Goal: Information Seeking & Learning: Learn about a topic

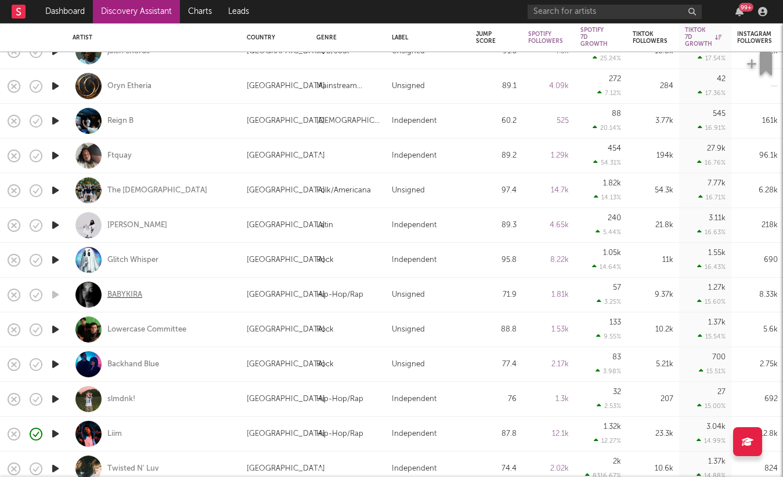
click at [123, 296] on div "BABYKIRA" at bounding box center [124, 295] width 35 height 10
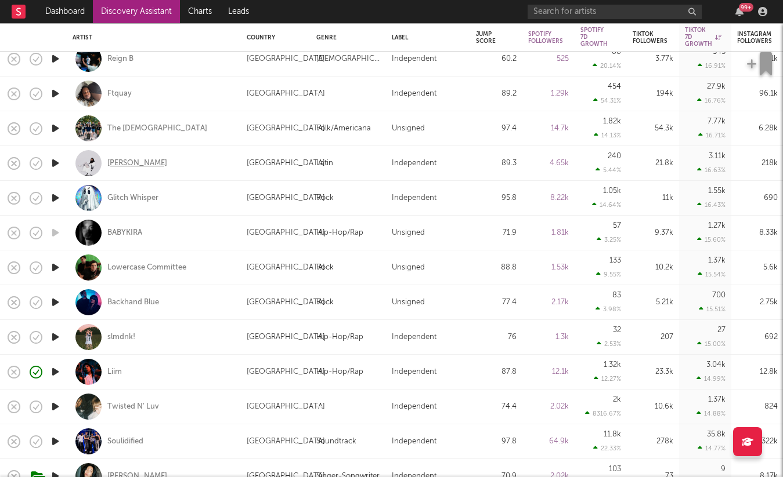
click at [136, 164] on div "[PERSON_NAME]" at bounding box center [137, 163] width 60 height 10
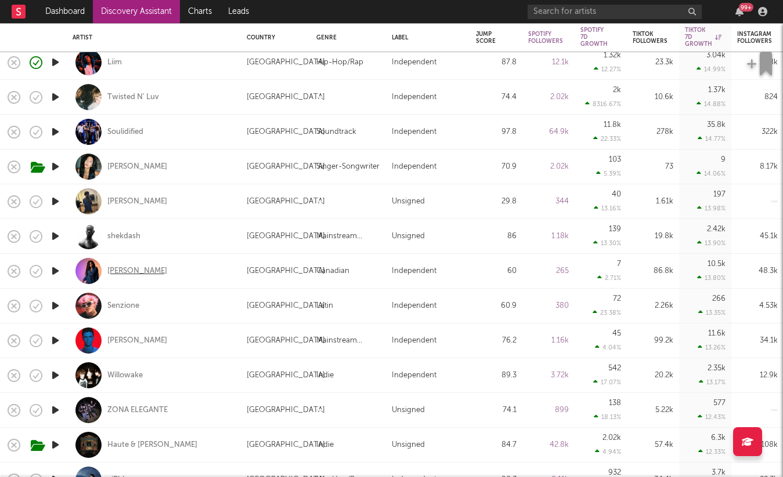
click at [133, 273] on div "[PERSON_NAME]" at bounding box center [137, 271] width 60 height 10
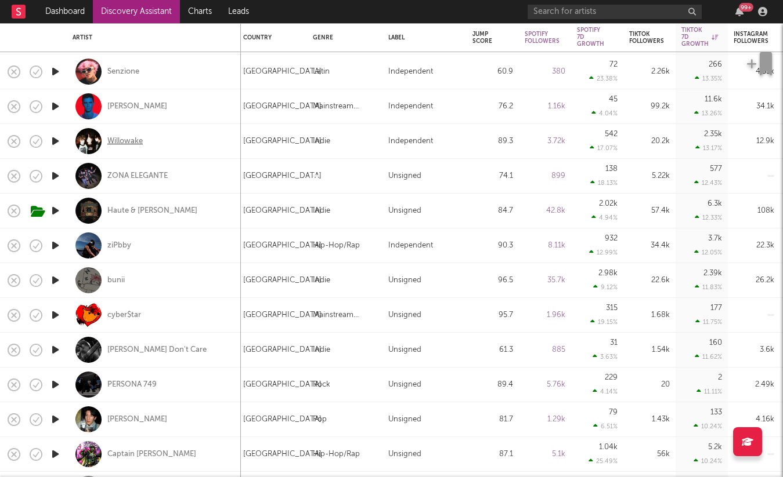
click at [127, 146] on div "Willowake" at bounding box center [124, 141] width 35 height 10
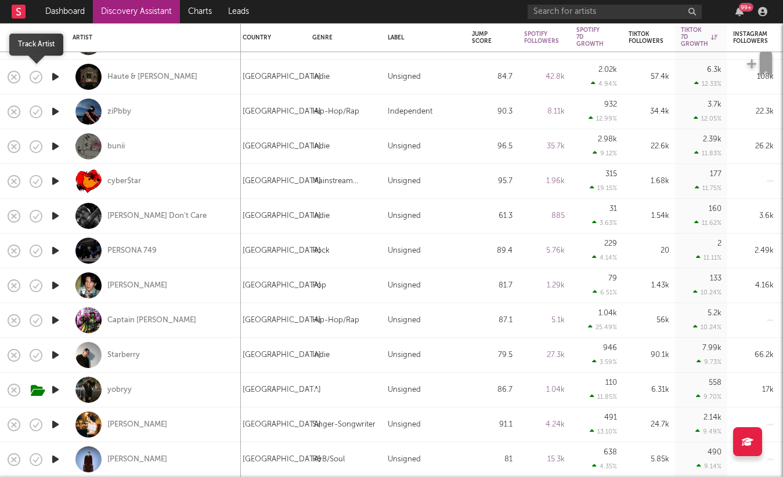
click at [37, 78] on icon "button" at bounding box center [36, 77] width 16 height 16
click at [37, 81] on icon "button" at bounding box center [36, 77] width 16 height 16
click at [60, 78] on icon "button" at bounding box center [63, 77] width 15 height 13
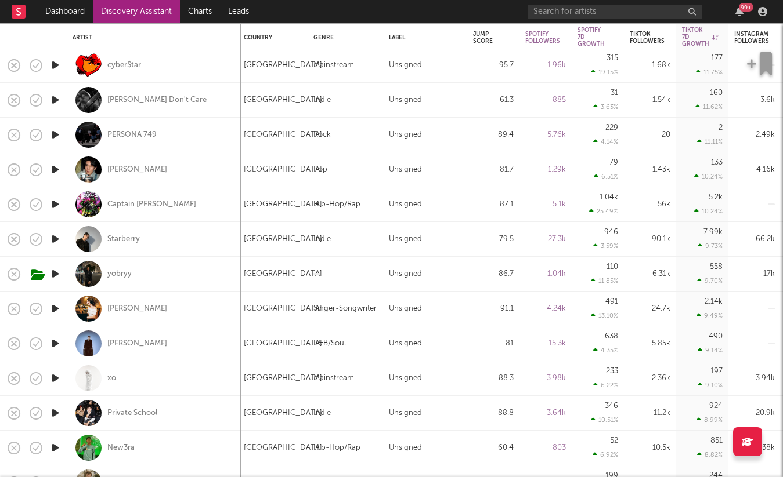
click at [145, 204] on div "Captain [PERSON_NAME]" at bounding box center [151, 205] width 89 height 10
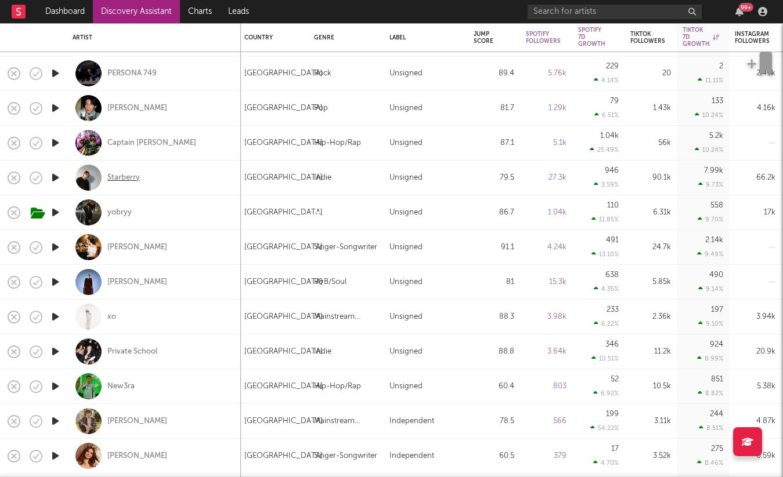
click at [116, 179] on div "Starberry" at bounding box center [123, 178] width 32 height 10
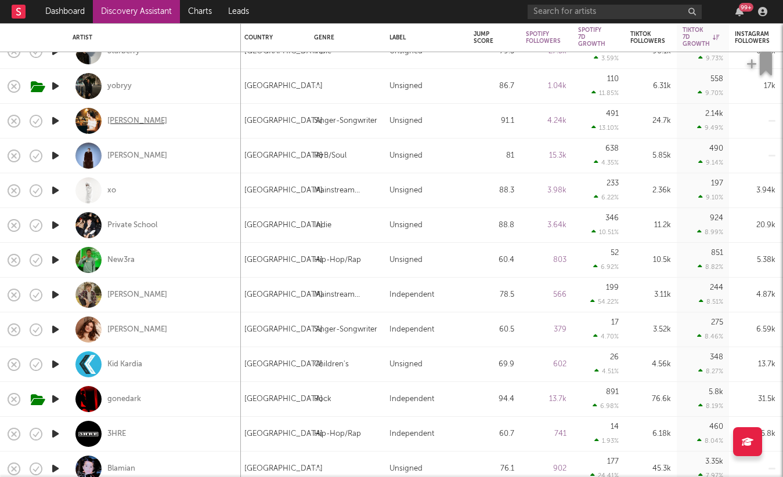
click at [118, 119] on div "[PERSON_NAME]" at bounding box center [137, 121] width 60 height 10
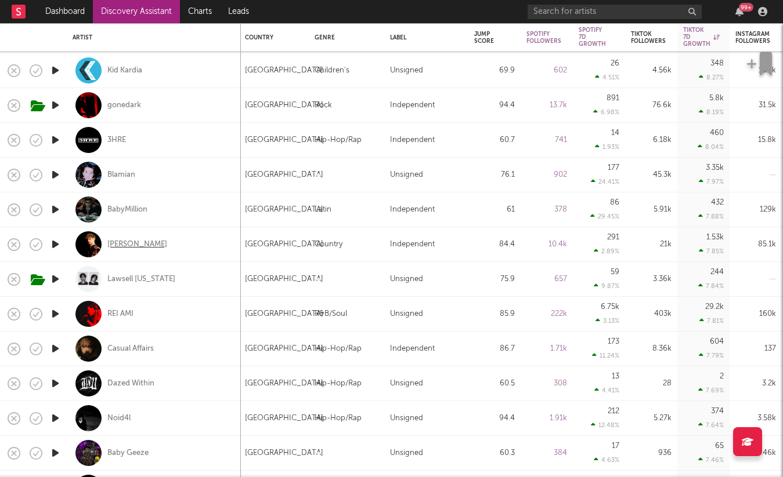
click at [114, 246] on div "[PERSON_NAME]" at bounding box center [137, 245] width 60 height 10
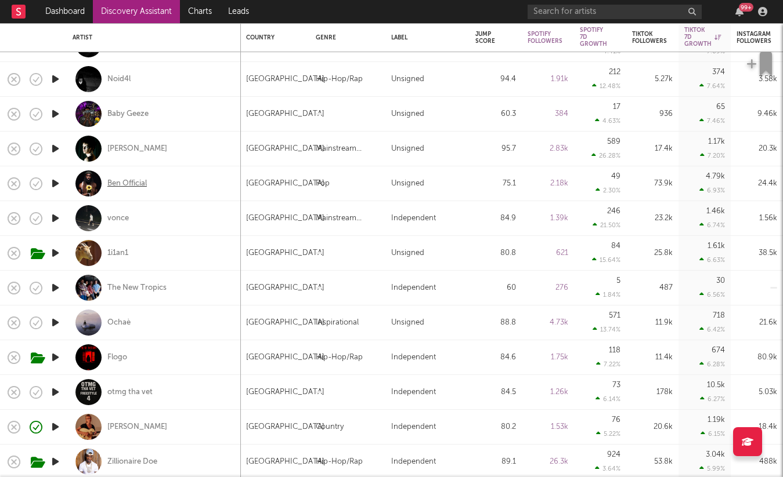
click at [125, 186] on div "Ben Official" at bounding box center [126, 184] width 39 height 10
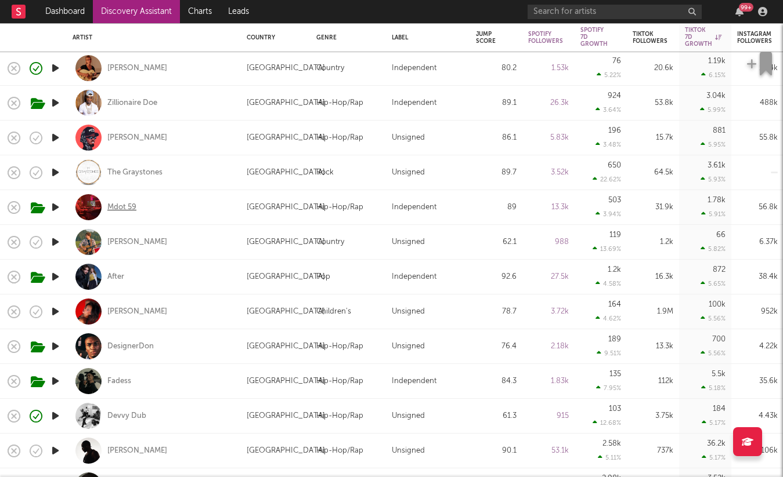
click at [121, 207] on div "Mdot 59" at bounding box center [121, 207] width 29 height 10
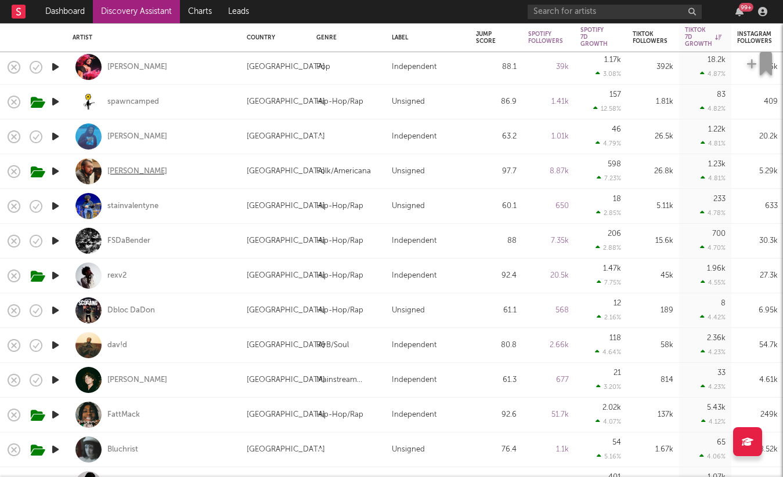
click at [112, 170] on div "[PERSON_NAME]" at bounding box center [137, 172] width 60 height 10
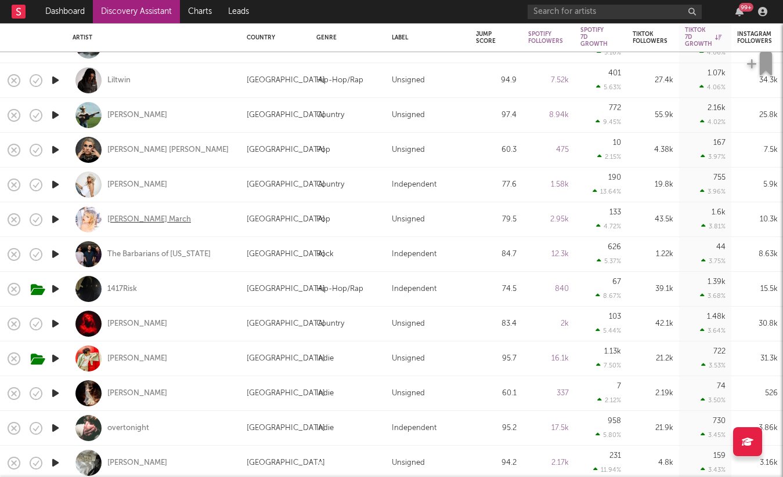
click at [139, 216] on div "[PERSON_NAME] March" at bounding box center [149, 220] width 84 height 10
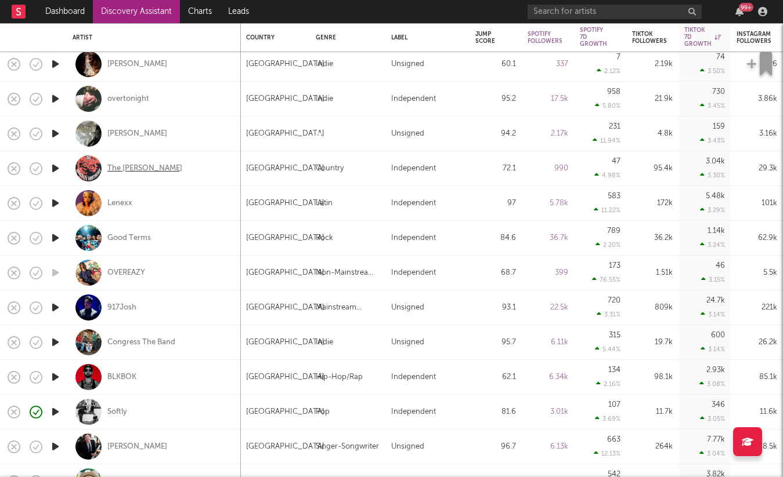
click at [151, 171] on div "The [PERSON_NAME]" at bounding box center [144, 169] width 75 height 10
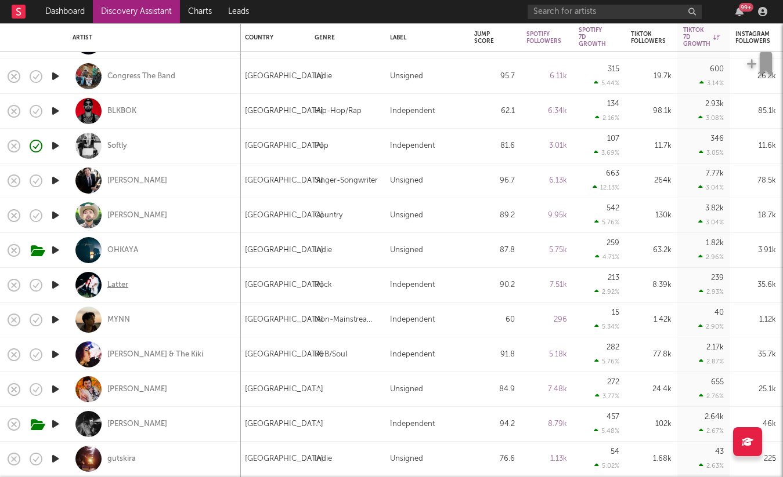
click at [113, 283] on div "Latter" at bounding box center [117, 285] width 21 height 10
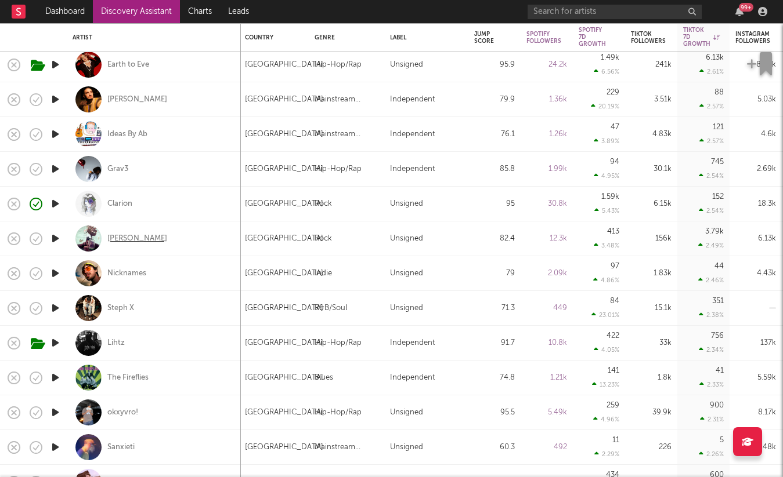
click at [125, 241] on div "[PERSON_NAME]" at bounding box center [137, 239] width 60 height 10
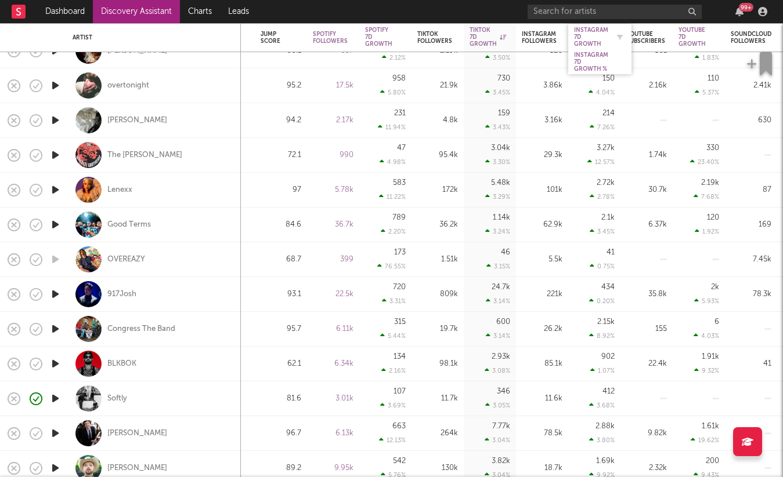
click at [590, 32] on div "Instagram 7D Growth" at bounding box center [591, 37] width 34 height 21
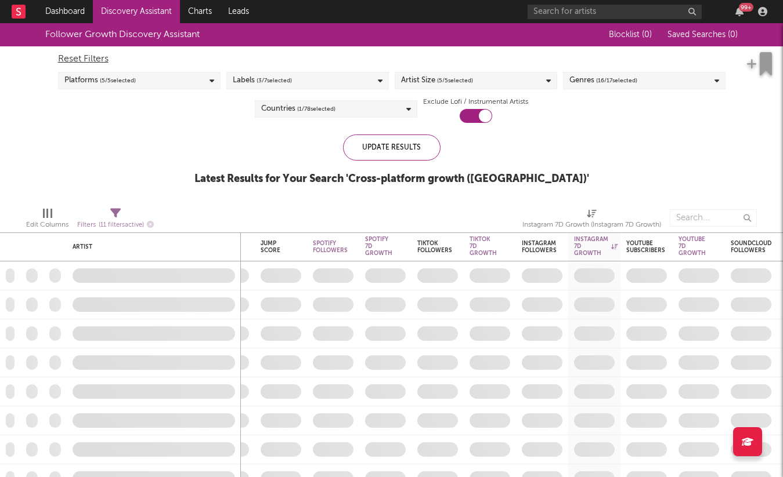
click at [598, 266] on span at bounding box center [594, 276] width 52 height 28
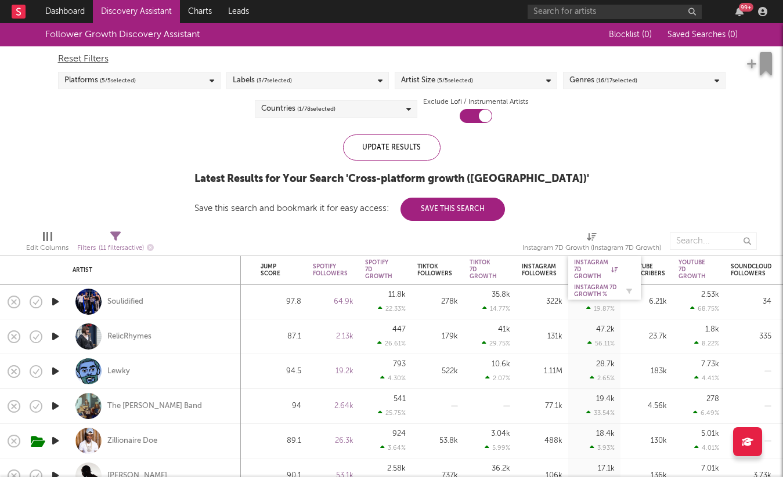
click at [593, 294] on div "Instagram 7D Growth %" at bounding box center [596, 291] width 44 height 14
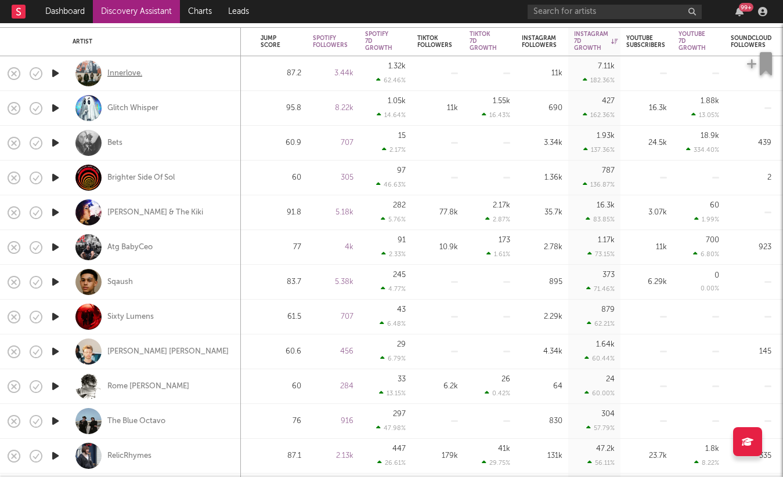
click at [130, 75] on div "Innerlove." at bounding box center [124, 73] width 35 height 10
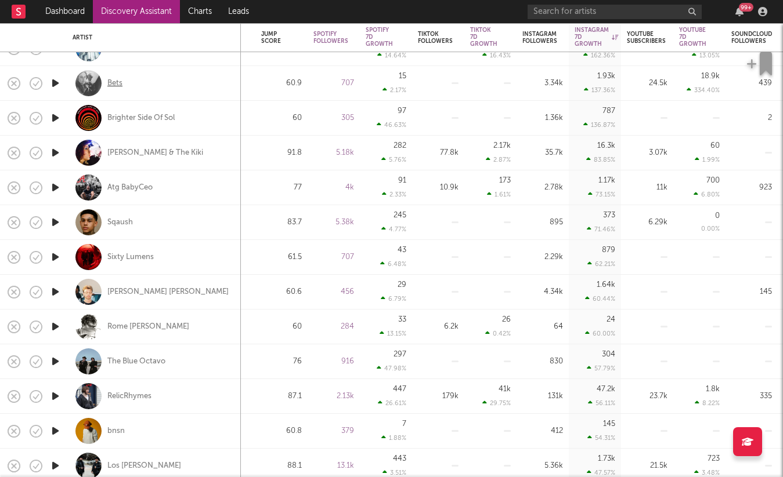
click at [114, 78] on div "Bets" at bounding box center [114, 83] width 15 height 10
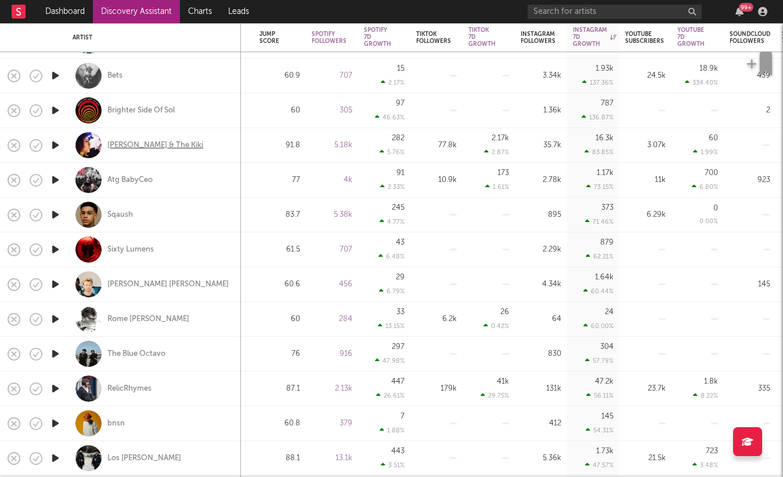
click at [138, 147] on div "[PERSON_NAME] & The Kiki" at bounding box center [155, 145] width 96 height 10
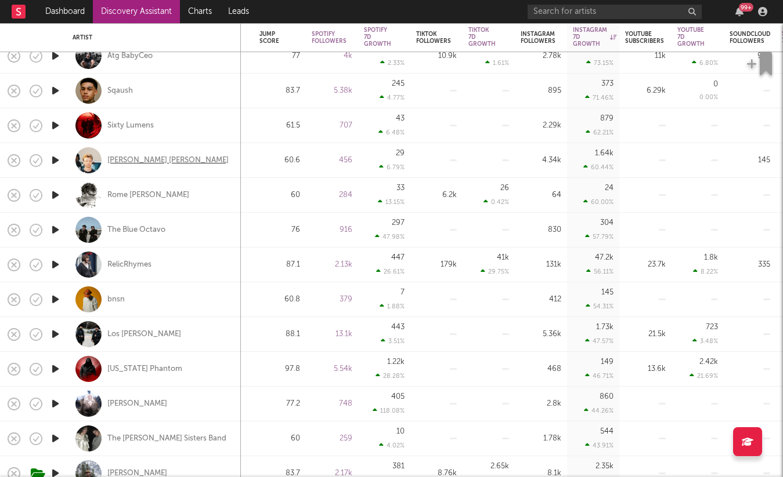
click at [135, 161] on div "[PERSON_NAME] [PERSON_NAME]" at bounding box center [167, 160] width 121 height 10
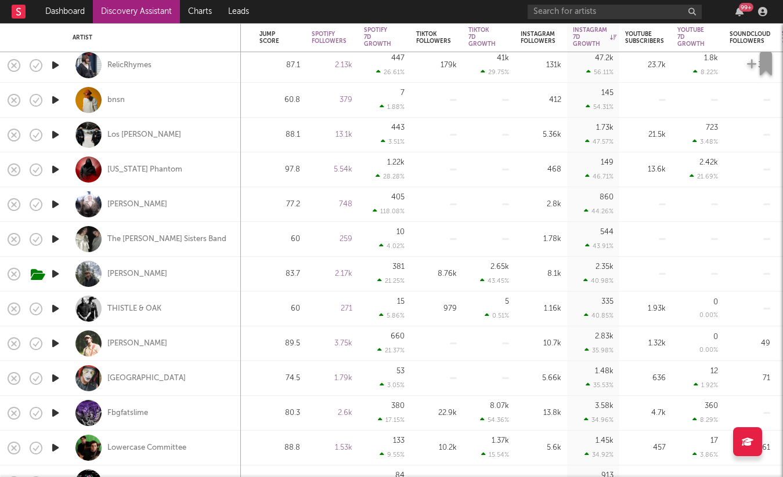
click at [48, 243] on div at bounding box center [55, 239] width 23 height 35
select select "1w"
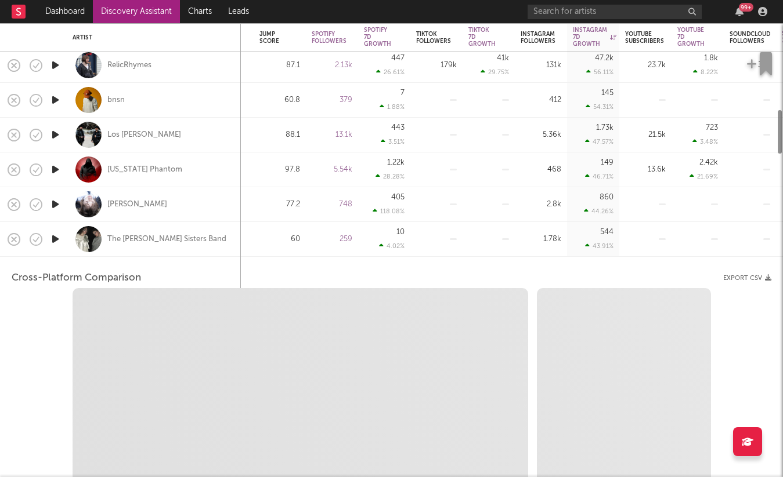
click at [57, 236] on icon "button" at bounding box center [55, 239] width 12 height 15
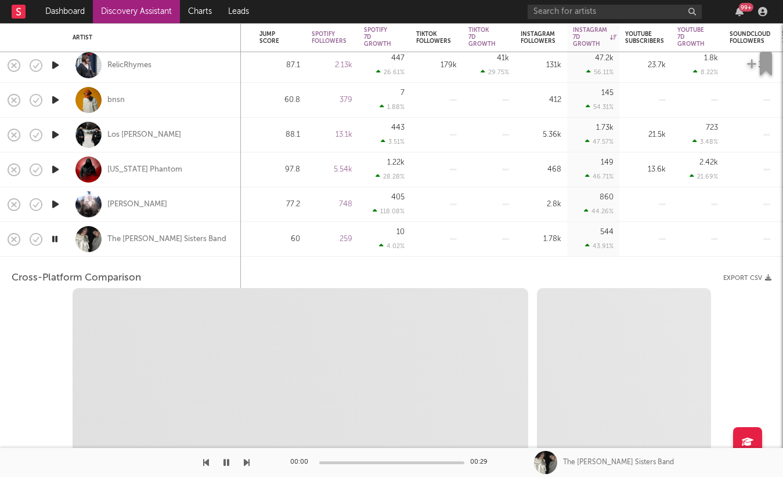
select select "1w"
click at [79, 254] on div "The [PERSON_NAME] Sisters Band" at bounding box center [154, 239] width 162 height 34
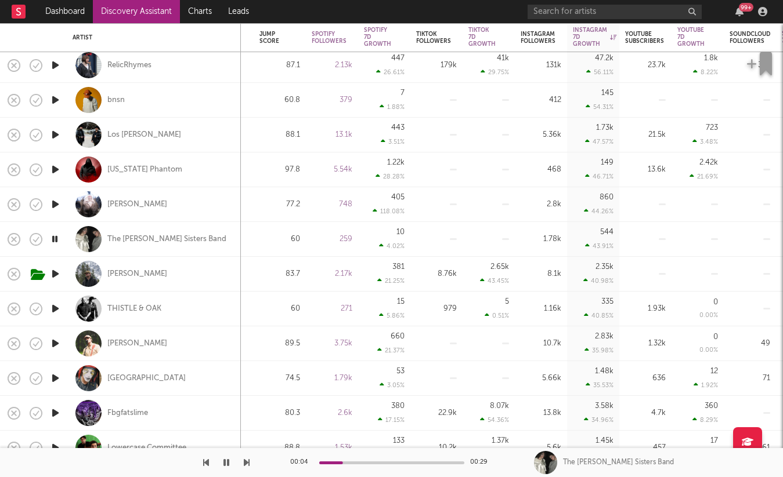
click at [52, 237] on icon "button" at bounding box center [54, 239] width 11 height 15
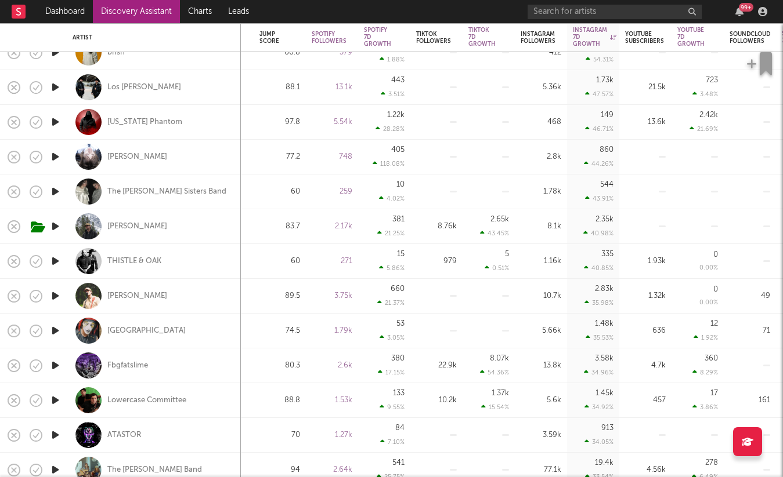
click at [54, 265] on icon "button" at bounding box center [55, 261] width 12 height 15
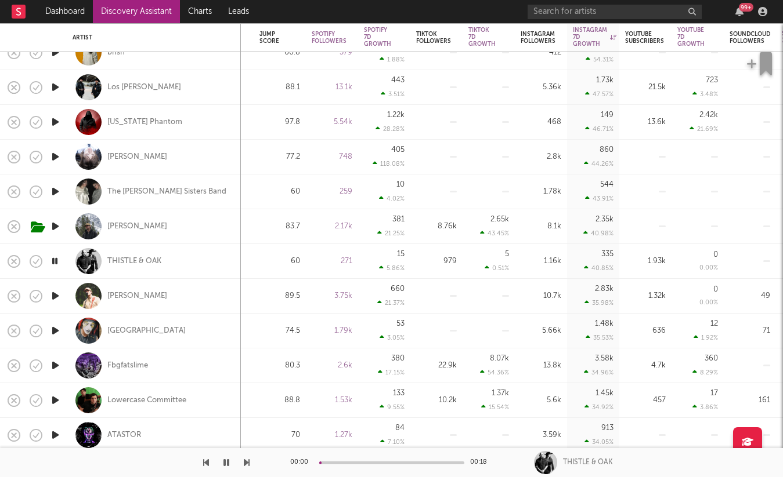
click at [54, 265] on icon "button" at bounding box center [54, 261] width 11 height 15
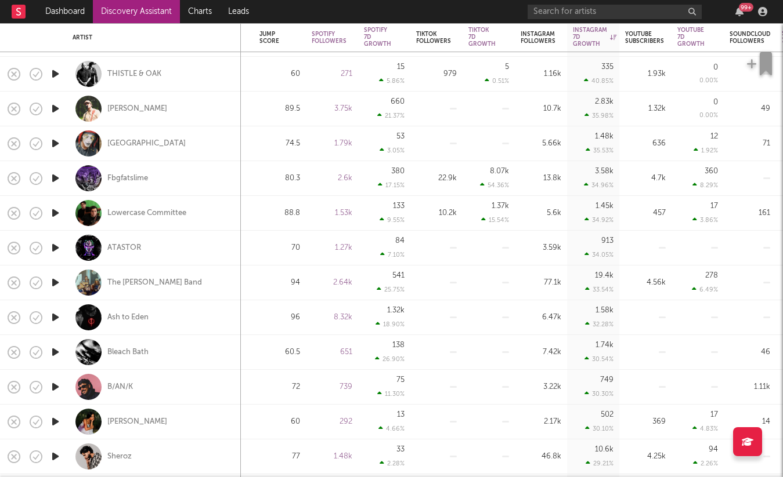
click at [49, 142] on icon "button" at bounding box center [55, 143] width 12 height 15
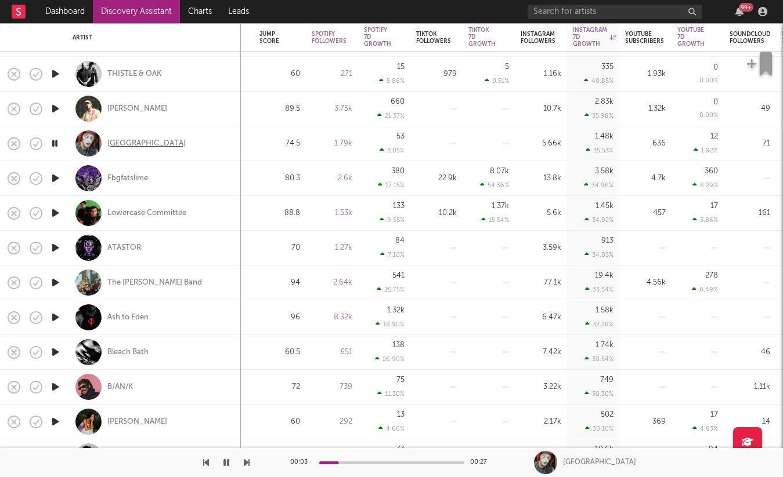
click at [114, 145] on div "[GEOGRAPHIC_DATA]" at bounding box center [146, 144] width 78 height 10
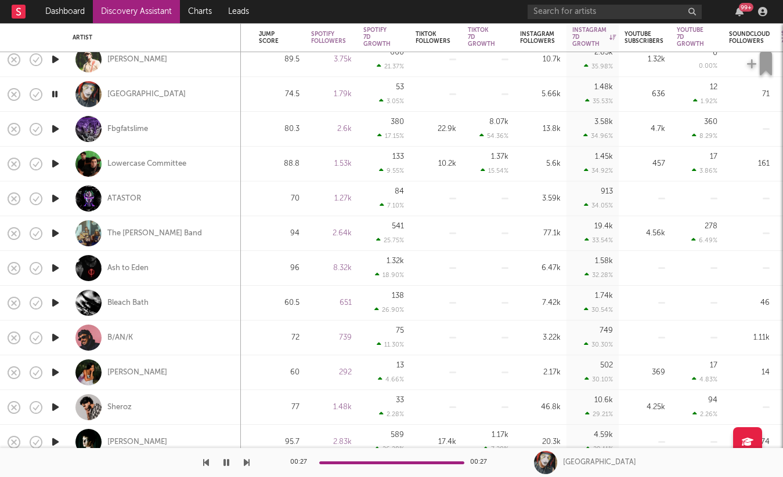
click at [53, 89] on icon "button" at bounding box center [54, 94] width 11 height 15
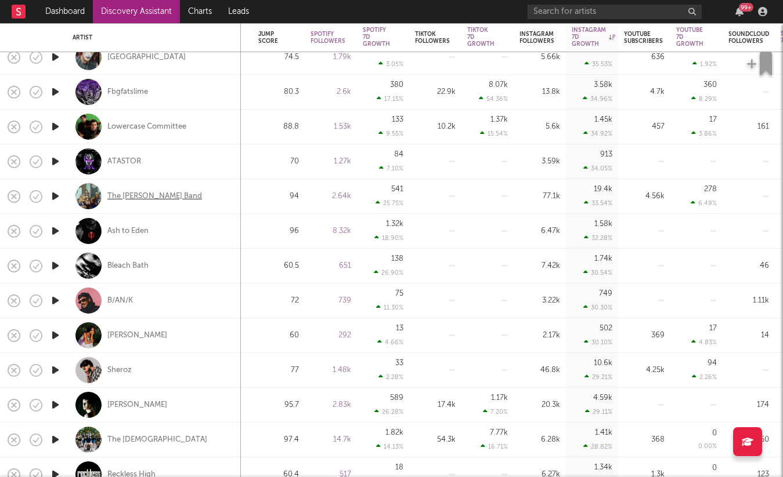
click at [162, 197] on div "The [PERSON_NAME] Band" at bounding box center [154, 196] width 95 height 10
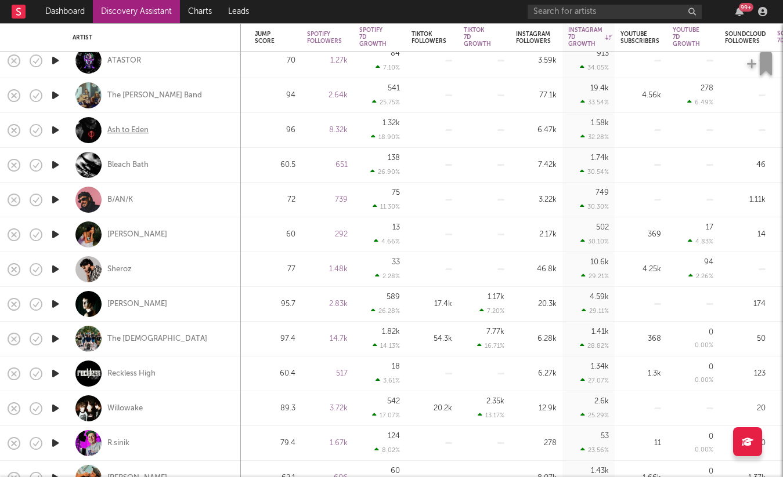
click at [134, 130] on div "Ash to Eden" at bounding box center [127, 130] width 41 height 10
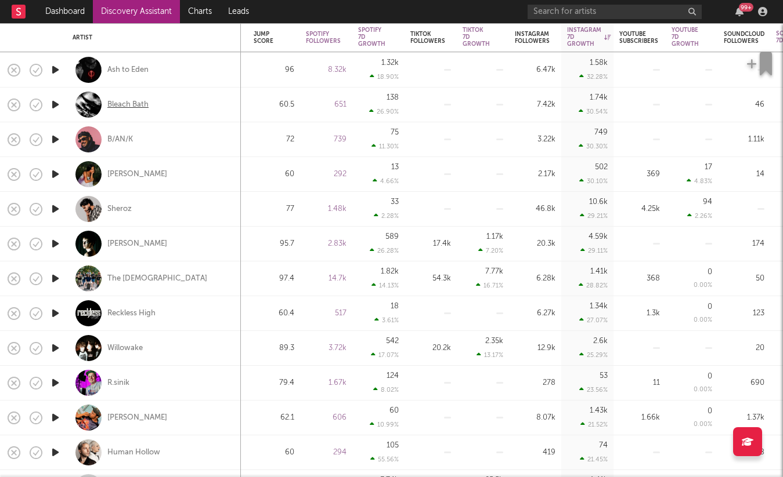
click at [137, 106] on div "Bleach Bath" at bounding box center [127, 105] width 41 height 10
